Goal: Find specific page/section: Find specific page/section

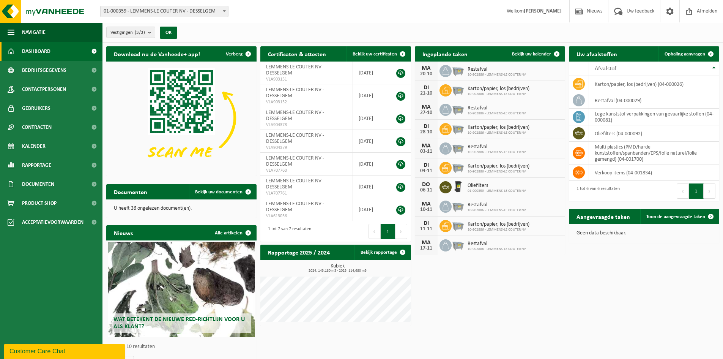
drag, startPoint x: 518, startPoint y: 298, endPoint x: 469, endPoint y: 279, distance: 52.9
click at [518, 298] on div "Download nu de Vanheede+ app! Verberg Certificaten & attesten Bekijk uw certifi…" at bounding box center [412, 209] width 617 height 332
click at [39, 161] on span "Rapportage" at bounding box center [36, 165] width 29 height 19
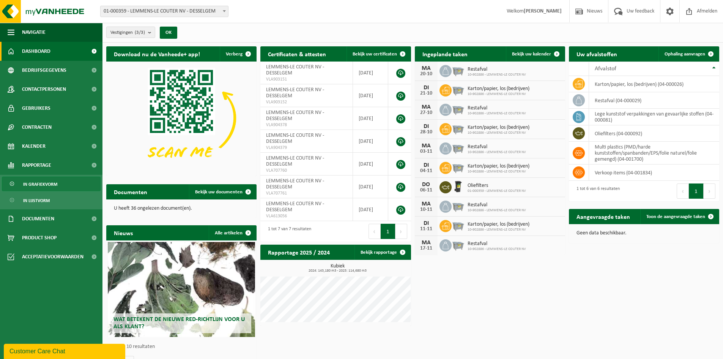
click at [49, 186] on span "In grafiekvorm" at bounding box center [40, 184] width 34 height 14
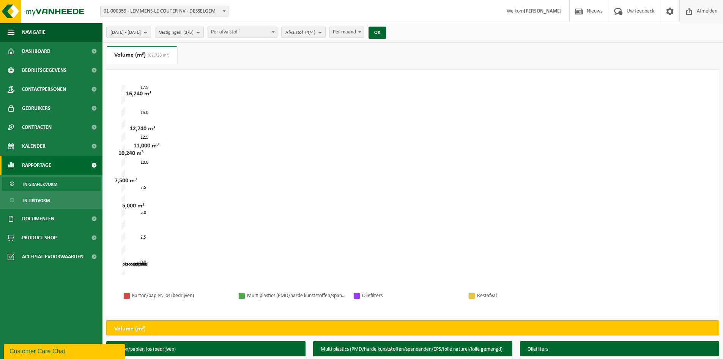
click at [707, 8] on span "Afmelden" at bounding box center [707, 11] width 24 height 22
